Goal: Information Seeking & Learning: Learn about a topic

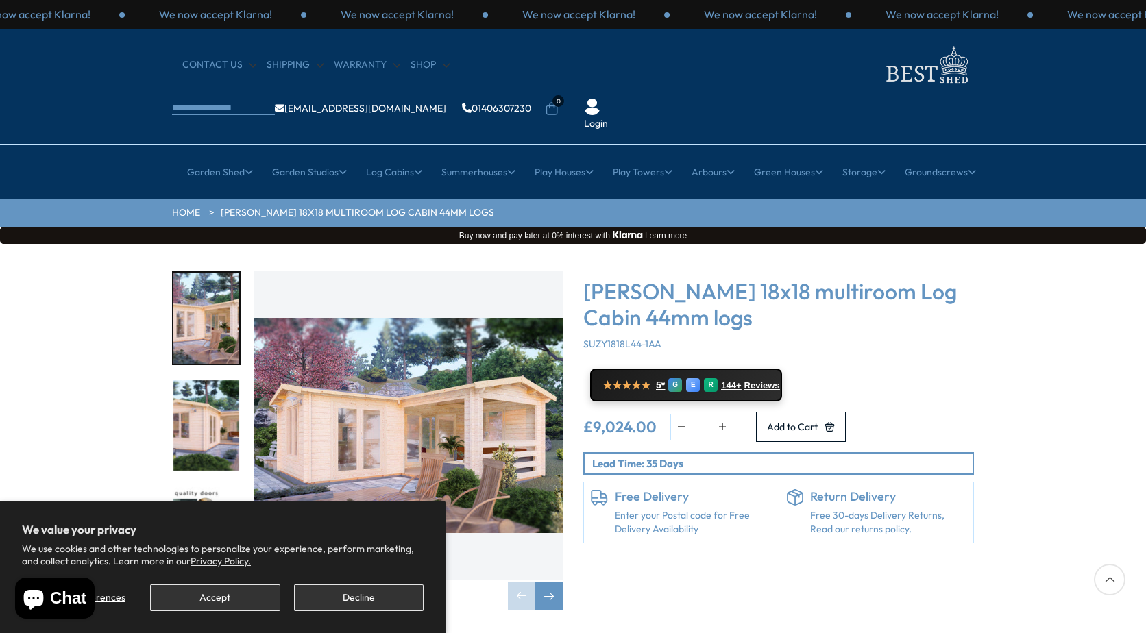
click at [195, 380] on img "2 / 7" at bounding box center [206, 425] width 66 height 91
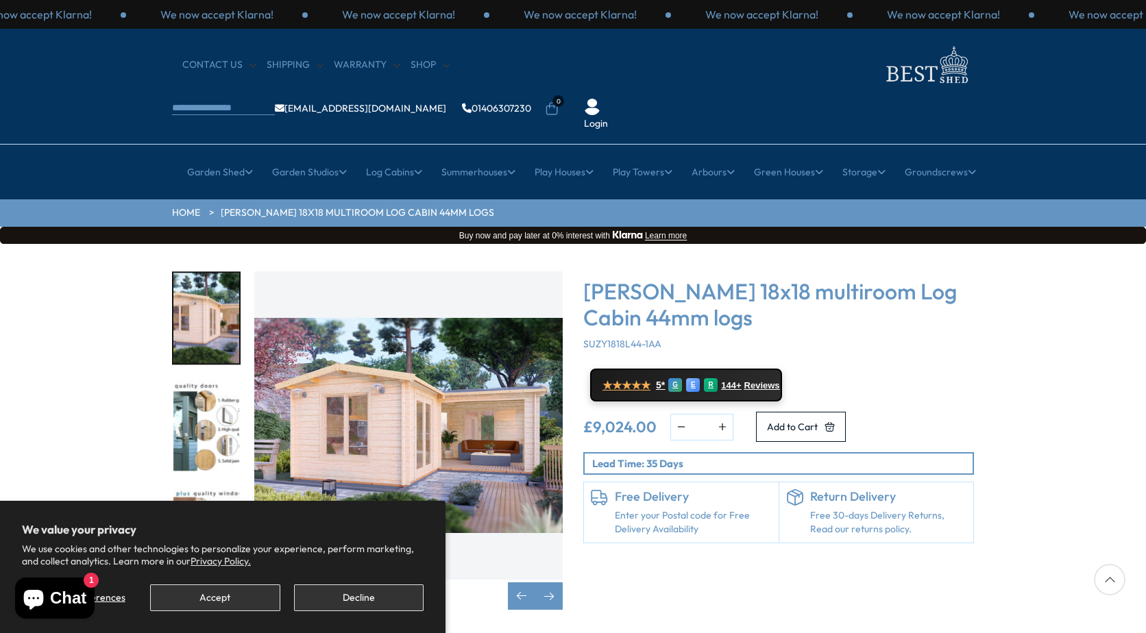
click at [212, 391] on img "3 / 7" at bounding box center [206, 425] width 66 height 91
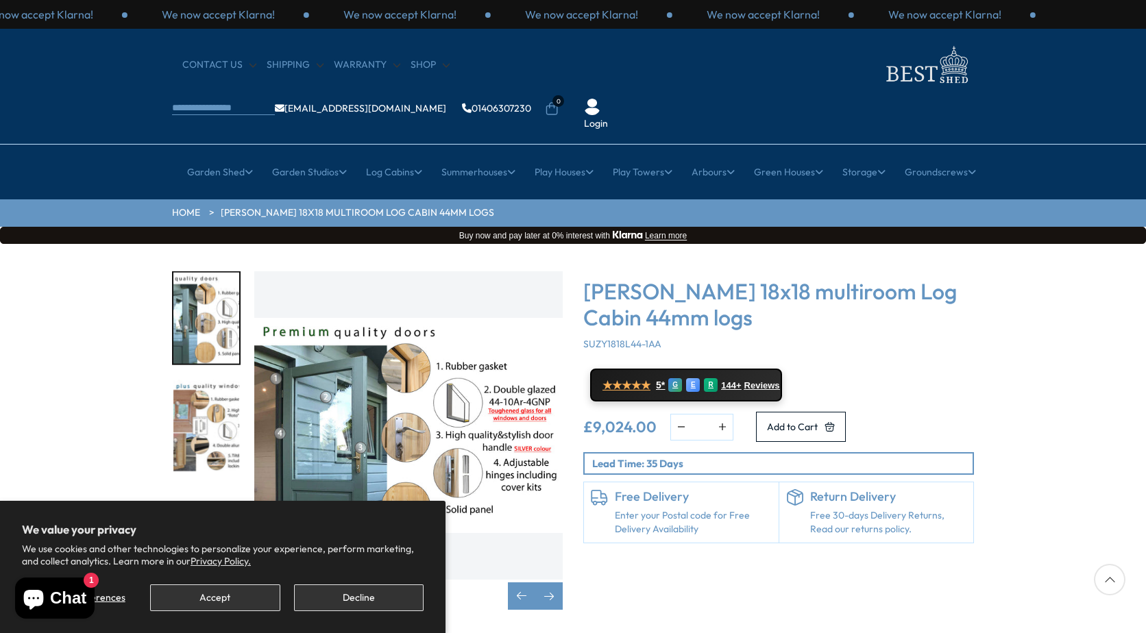
click at [205, 395] on img "4 / 7" at bounding box center [206, 425] width 66 height 91
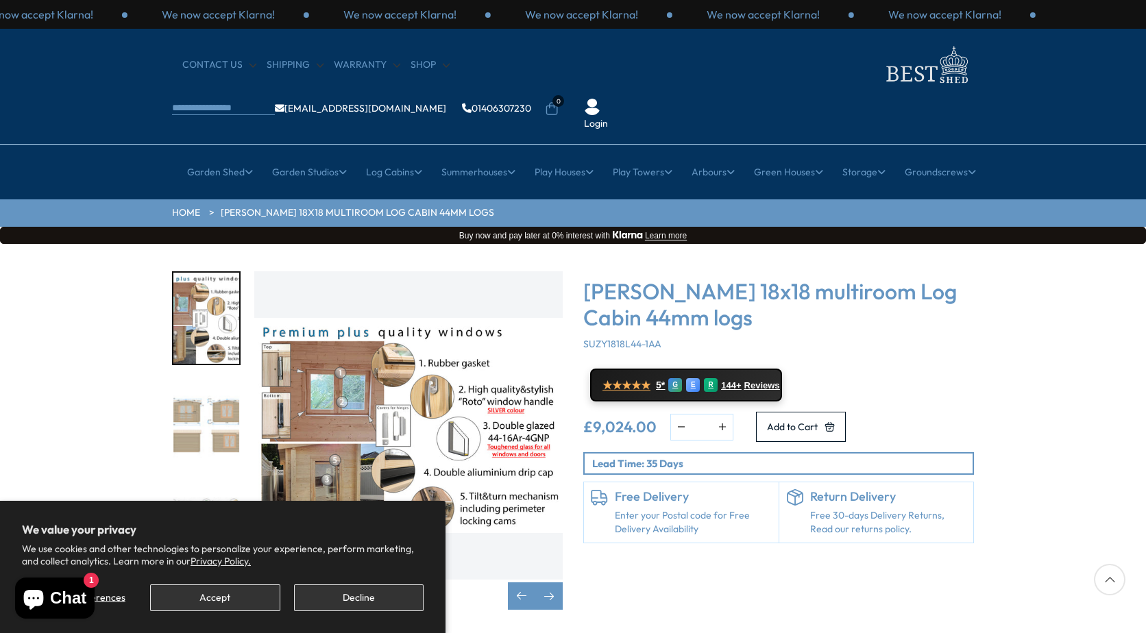
click at [205, 395] on img "5 / 7" at bounding box center [206, 425] width 66 height 91
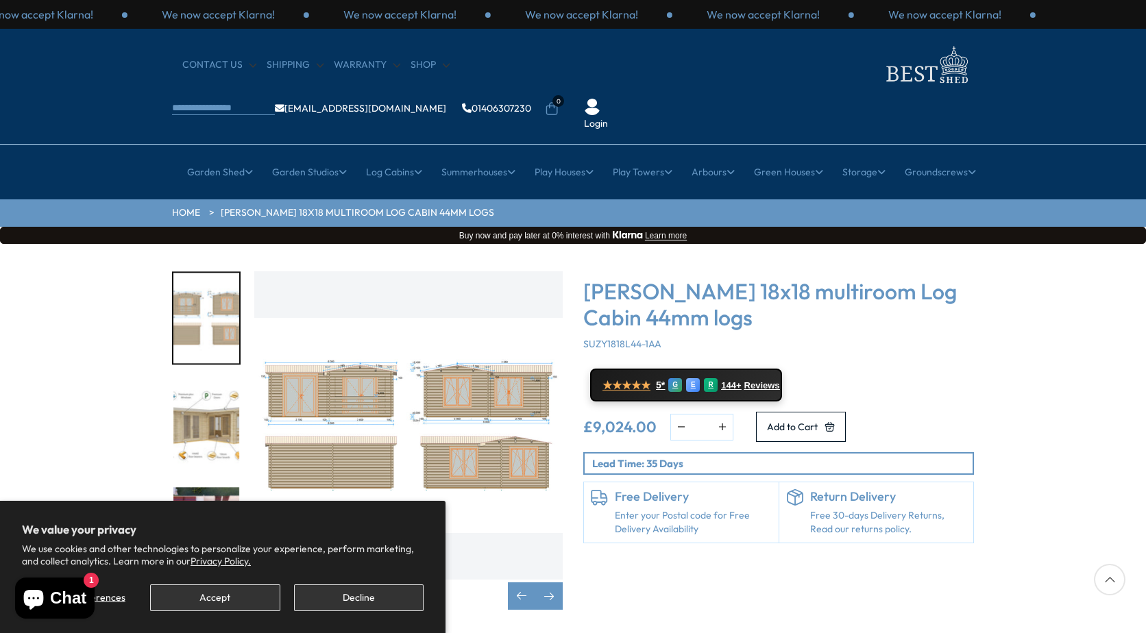
click at [205, 391] on img "6 / 7" at bounding box center [206, 425] width 66 height 91
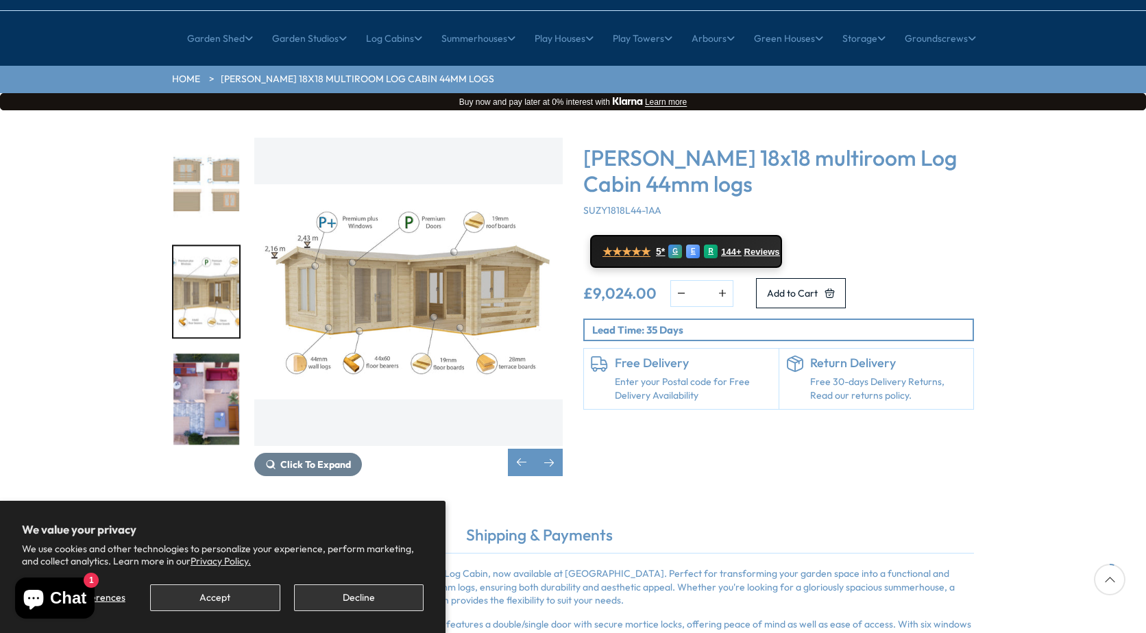
scroll to position [206, 0]
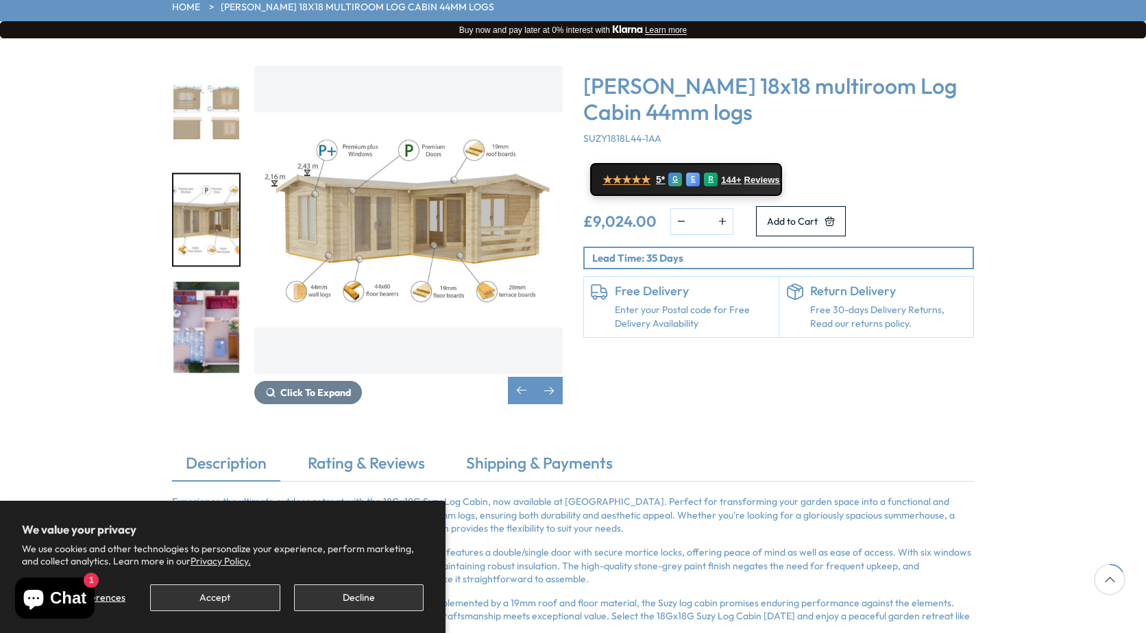
click at [213, 308] on img "7 / 7" at bounding box center [206, 327] width 66 height 91
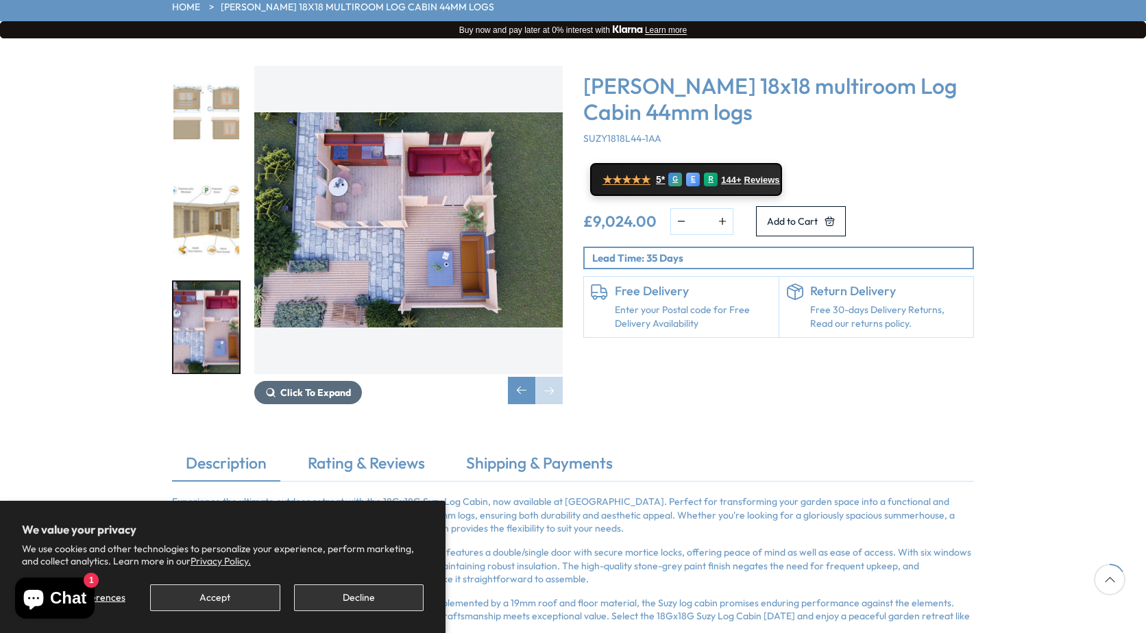
click at [301, 386] on span "Click To Expand" at bounding box center [315, 392] width 71 height 12
